Goal: Use online tool/utility

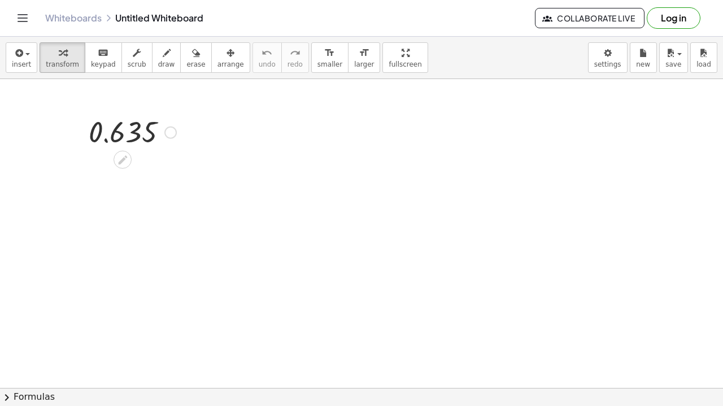
click at [125, 134] on div at bounding box center [132, 131] width 99 height 37
click at [128, 140] on div at bounding box center [132, 131] width 99 height 37
click at [181, 129] on div at bounding box center [132, 131] width 99 height 37
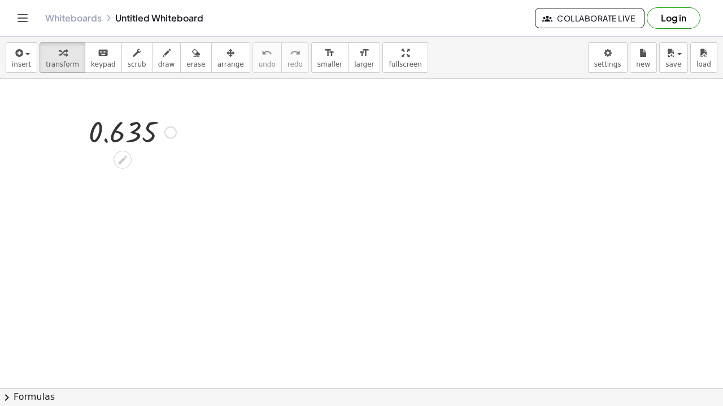
click at [168, 133] on div at bounding box center [170, 132] width 12 height 12
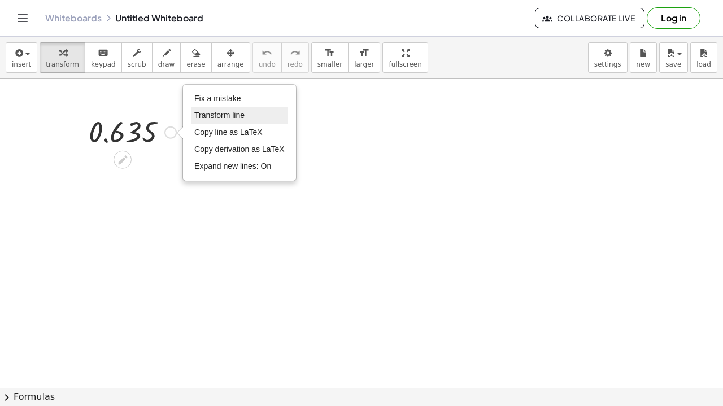
click at [219, 111] on span "Transform line" at bounding box center [219, 115] width 50 height 9
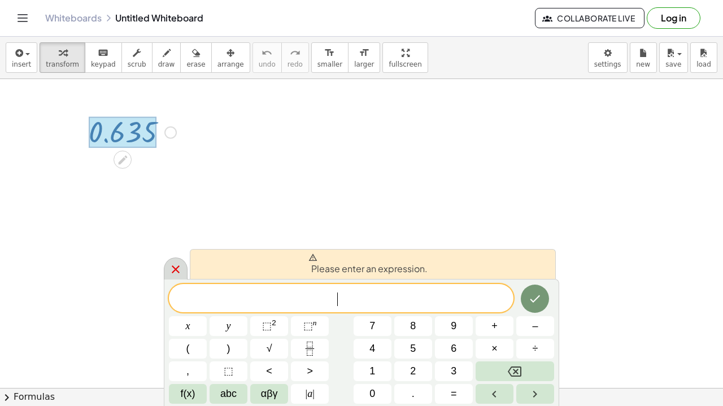
click at [181, 269] on icon at bounding box center [176, 270] width 14 height 14
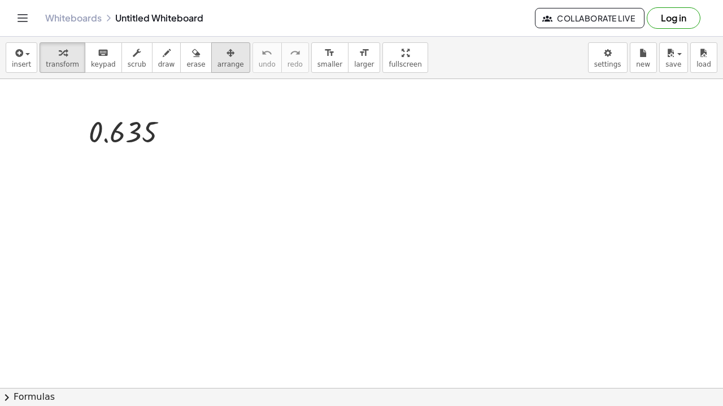
click at [220, 54] on div "button" at bounding box center [231, 53] width 27 height 14
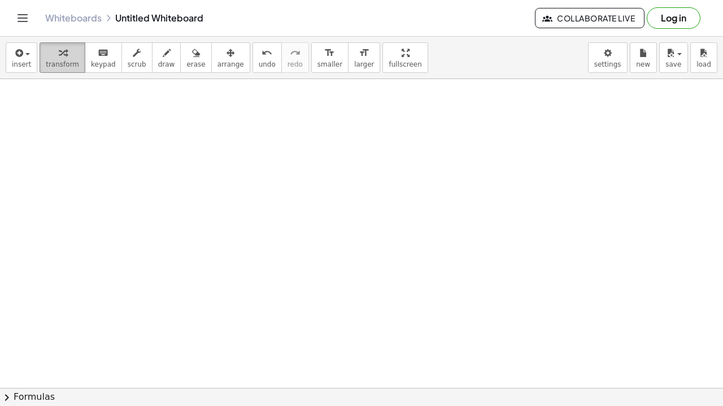
click at [47, 57] on div "button" at bounding box center [62, 53] width 33 height 14
